Goal: Submit feedback/report problem

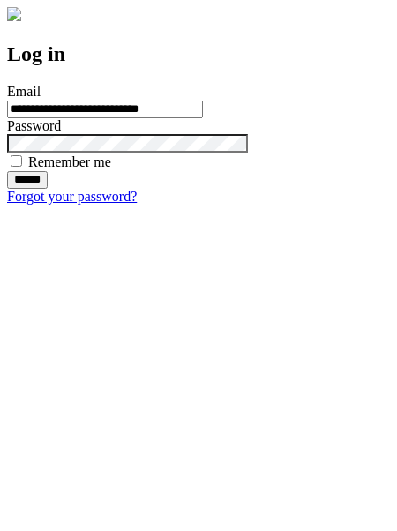
type input "**********"
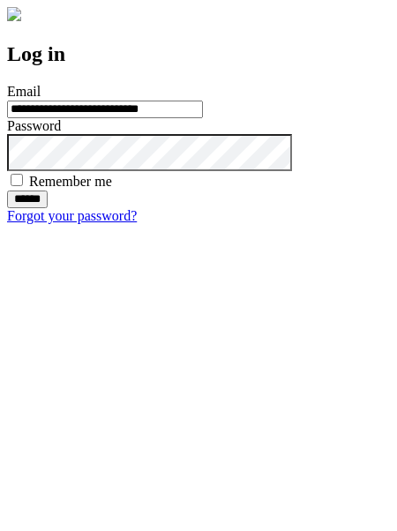
click at [48, 208] on input "******" at bounding box center [27, 199] width 41 height 18
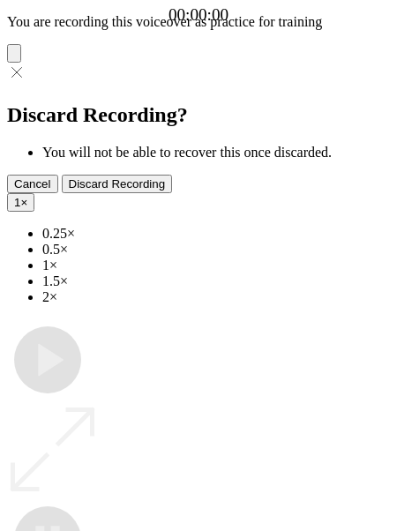
type input "**********"
